Goal: Task Accomplishment & Management: Use online tool/utility

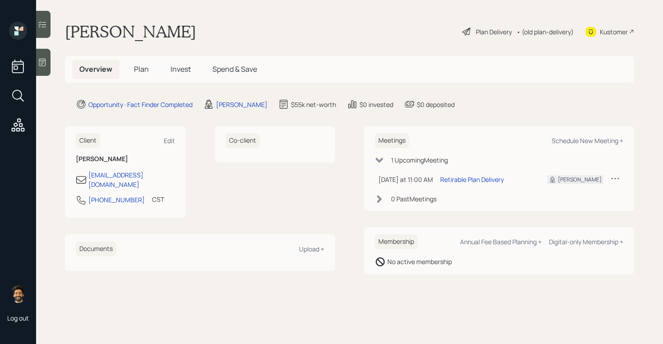
click at [173, 70] on span "Invest" at bounding box center [181, 69] width 20 height 10
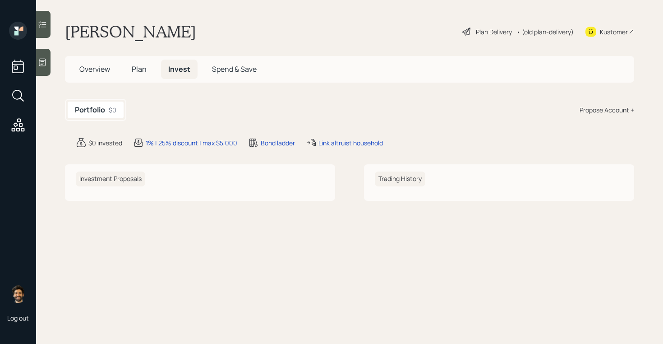
click at [603, 110] on div "Propose Account +" at bounding box center [607, 109] width 55 height 9
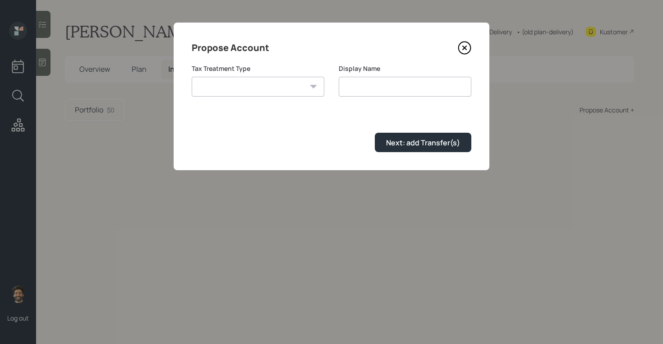
click at [176, 118] on div "Propose Account Tax Treatment Type [PERSON_NAME] Taxable Traditional Display Na…" at bounding box center [332, 97] width 316 height 148
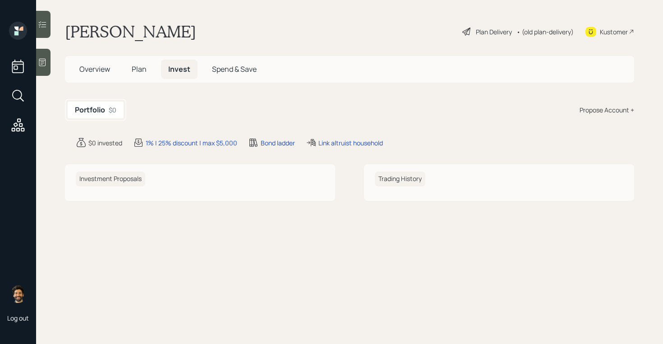
click at [139, 66] on span "Plan" at bounding box center [139, 69] width 15 height 10
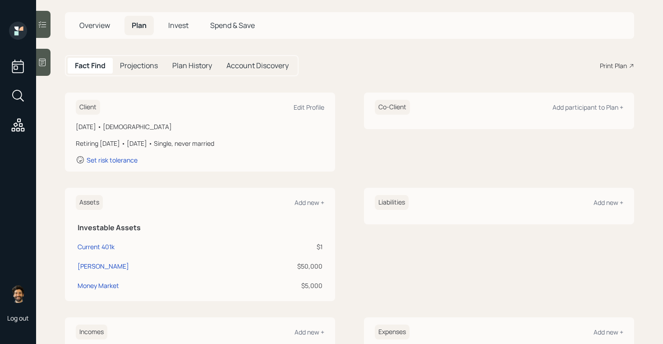
scroll to position [58, 0]
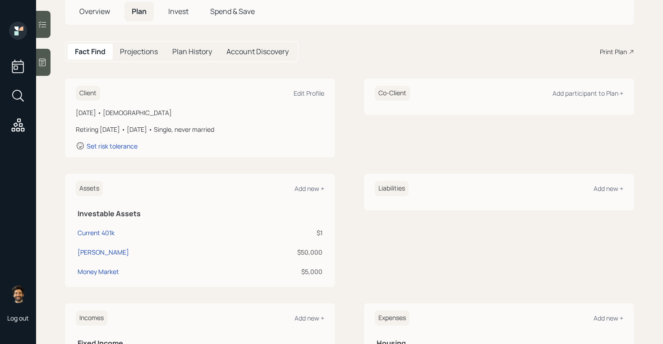
click at [173, 17] on h5 "Invest" at bounding box center [178, 11] width 35 height 19
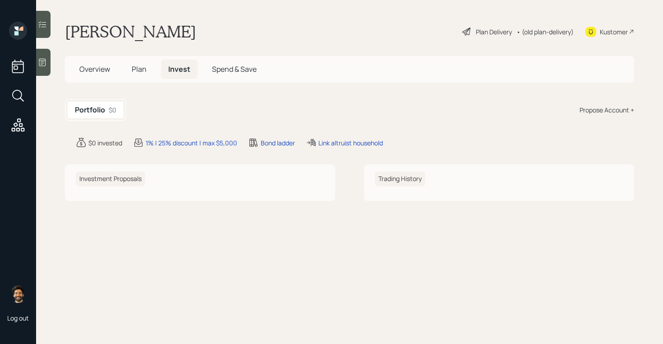
click at [606, 108] on div "Propose Account +" at bounding box center [607, 109] width 55 height 9
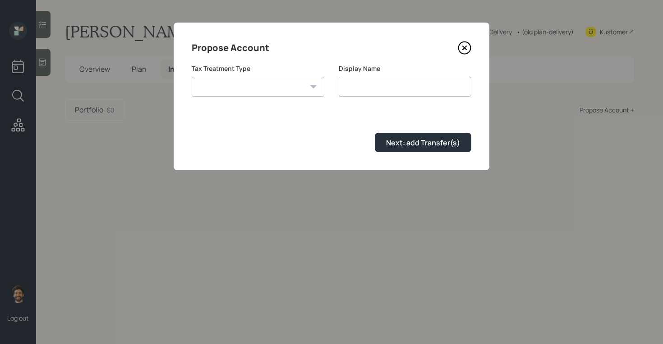
click at [240, 88] on select "[PERSON_NAME] Taxable Traditional" at bounding box center [258, 87] width 133 height 20
select select "[PERSON_NAME]"
click at [192, 77] on select "[PERSON_NAME] Taxable Traditional" at bounding box center [258, 87] width 133 height 20
type input "[PERSON_NAME]"
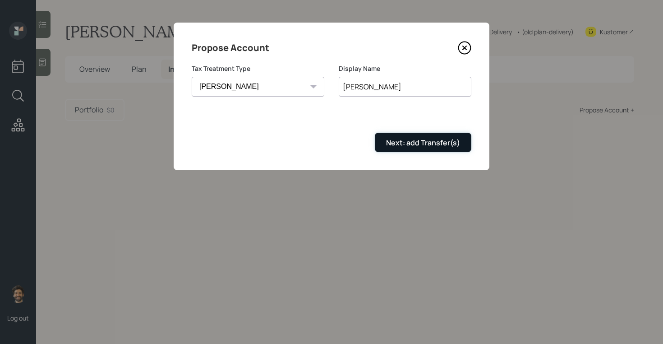
click at [383, 134] on button "Next: add Transfer(s)" at bounding box center [423, 142] width 97 height 19
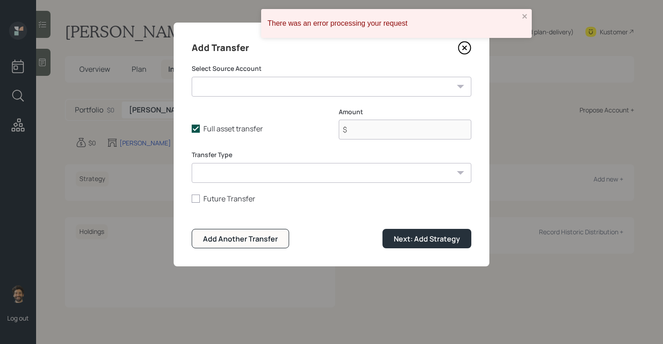
click at [253, 81] on select "Current 401k ($1 | 401(k)) [PERSON_NAME] ($50,000 | [PERSON_NAME]) Money Market…" at bounding box center [332, 87] width 280 height 20
select select "9f0463dd-d26b-49c2-80c8-9adbbad4bdad"
click at [192, 77] on select "Current 401k ($1 | 401(k)) [PERSON_NAME] ($50,000 | [PERSON_NAME]) Money Market…" at bounding box center [332, 87] width 280 height 20
type input "$ 50,000"
click at [250, 178] on select "ACAT Transfer Non ACAT Transfer Capitalize Rollover Rollover Deposit" at bounding box center [332, 173] width 280 height 20
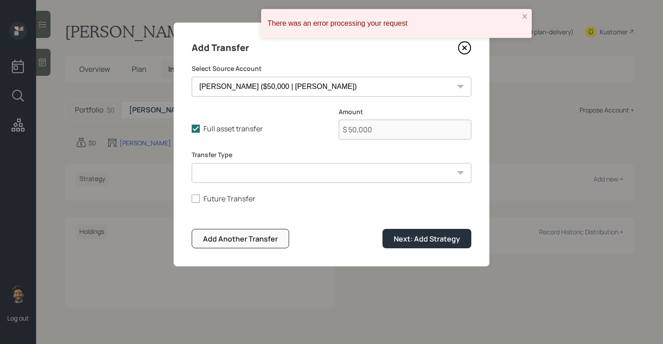
select select "acat_transfer"
click at [192, 163] on select "ACAT Transfer Non ACAT Transfer Capitalize Rollover Rollover Deposit" at bounding box center [332, 173] width 280 height 20
click at [396, 246] on button "Next: Add Strategy" at bounding box center [427, 238] width 89 height 19
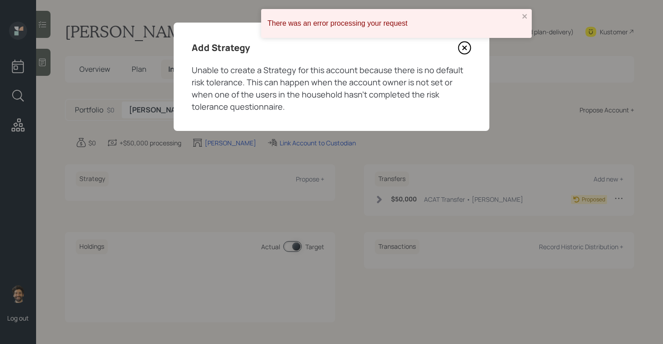
click at [467, 50] on icon at bounding box center [465, 48] width 14 height 14
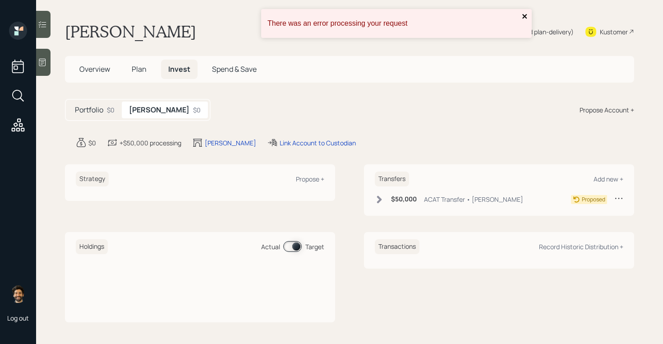
click at [527, 14] on icon "close" at bounding box center [525, 16] width 6 height 7
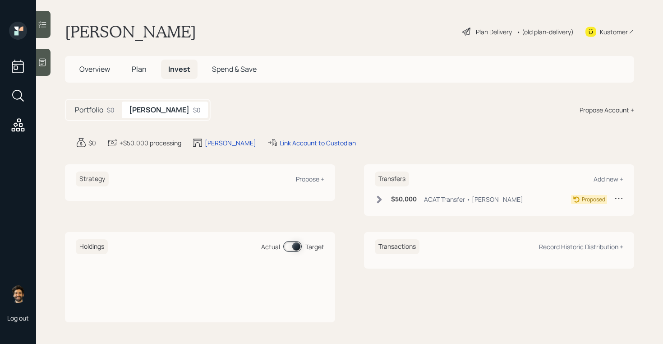
click at [139, 67] on span "Plan" at bounding box center [139, 69] width 15 height 10
